Goal: Task Accomplishment & Management: Manage account settings

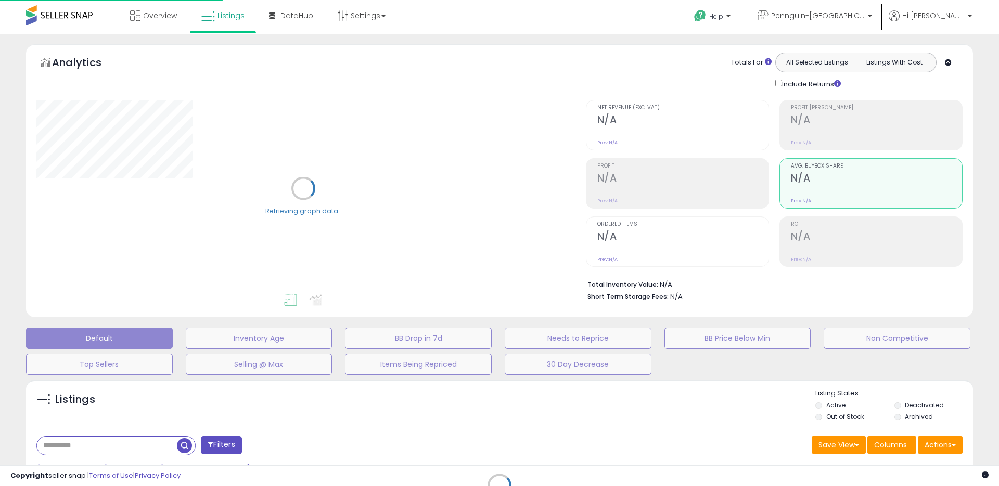
scroll to position [152, 0]
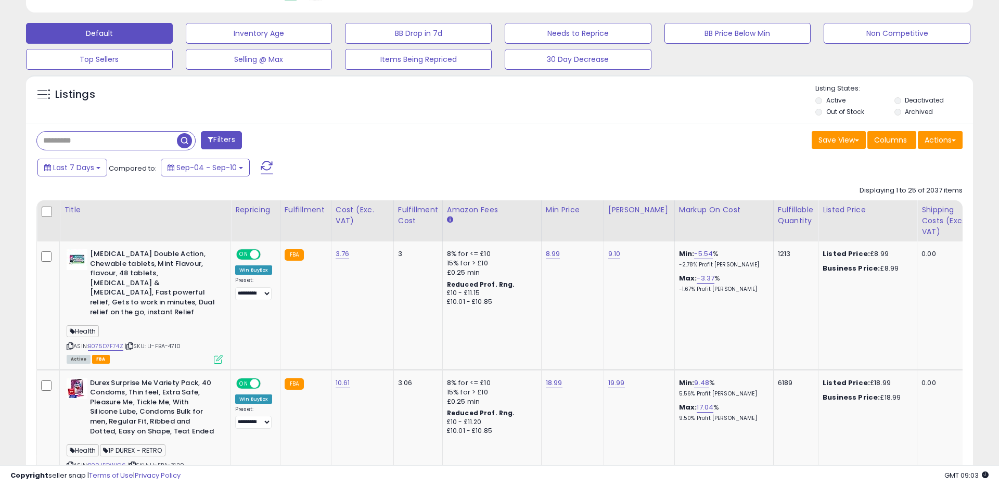
scroll to position [346, 0]
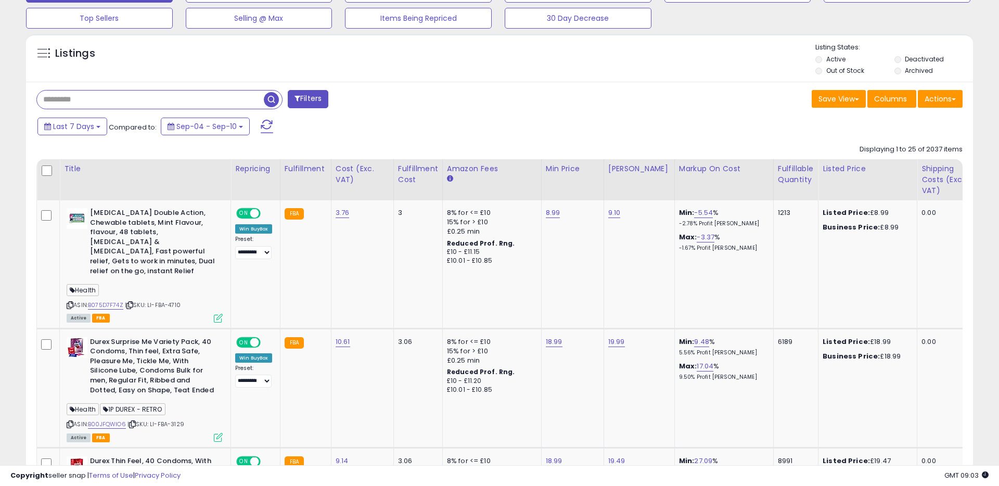
click at [94, 101] on input "text" at bounding box center [150, 100] width 227 height 18
type input "********"
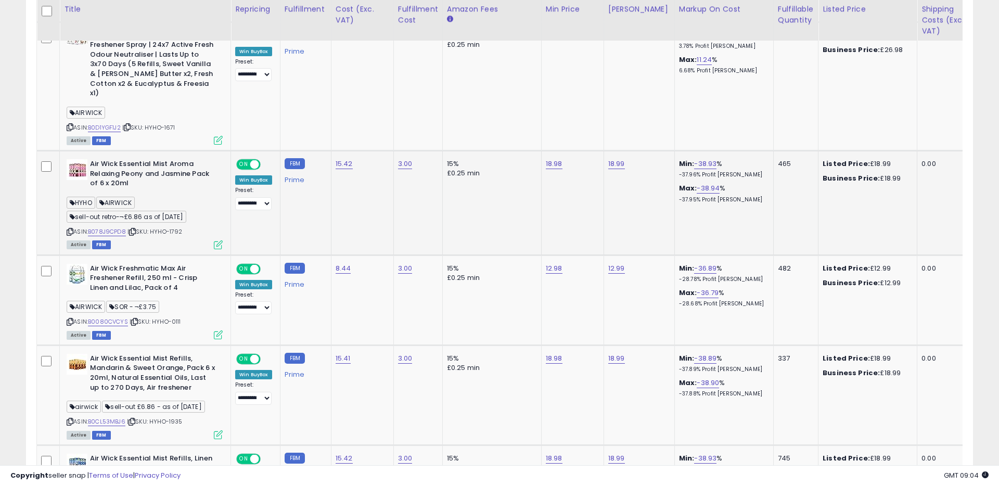
scroll to position [1000, 0]
click at [77, 163] on img at bounding box center [77, 169] width 21 height 21
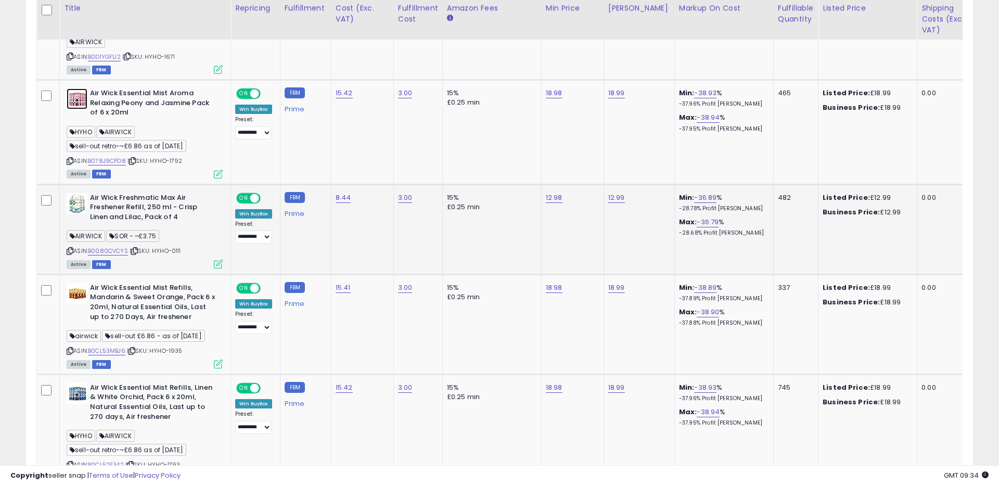
scroll to position [1069, 0]
